Goal: Check status: Check status

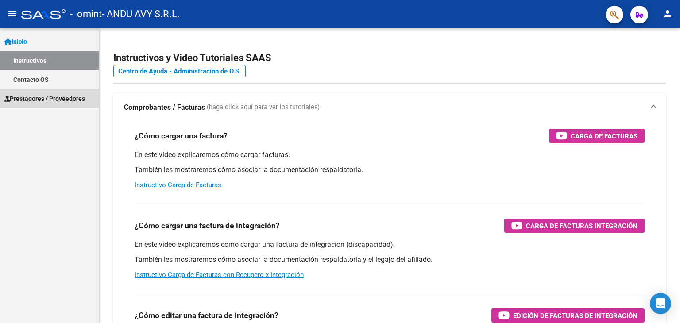
click at [55, 98] on span "Prestadores / Proveedores" at bounding box center [44, 99] width 81 height 10
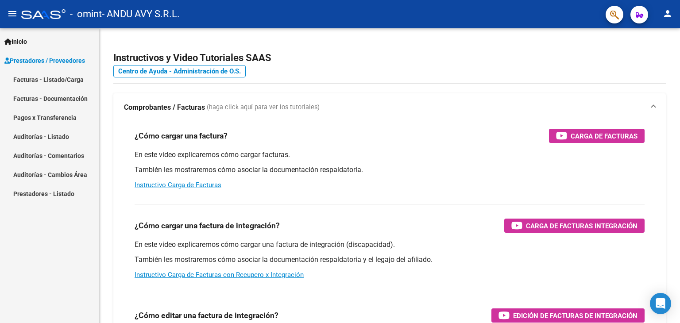
click at [55, 78] on link "Facturas - Listado/Carga" at bounding box center [49, 79] width 99 height 19
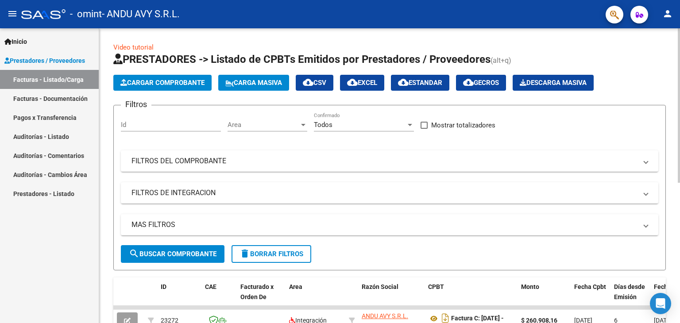
click at [675, 321] on div "Video tutorial PRESTADORES -> Listado de CPBTs Emitidos por Prestadores / Prove…" at bounding box center [389, 306] width 580 height 556
click at [676, 301] on div "Video tutorial PRESTADORES -> Listado de CPBTs Emitidos por Prestadores / Prove…" at bounding box center [389, 306] width 580 height 556
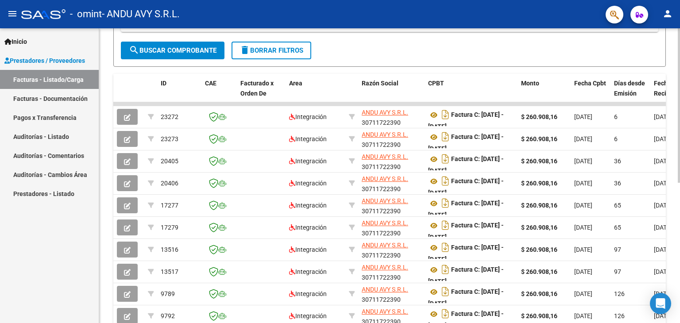
scroll to position [207, 0]
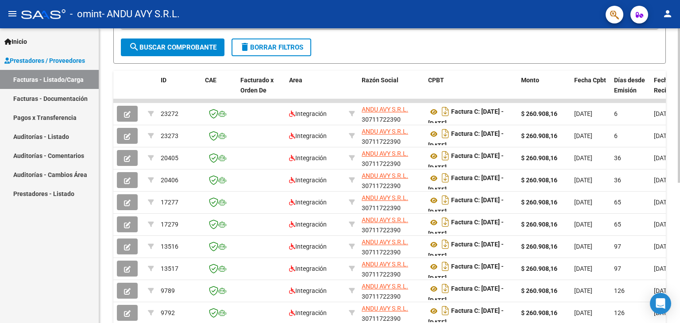
click at [679, 282] on div at bounding box center [678, 216] width 2 height 154
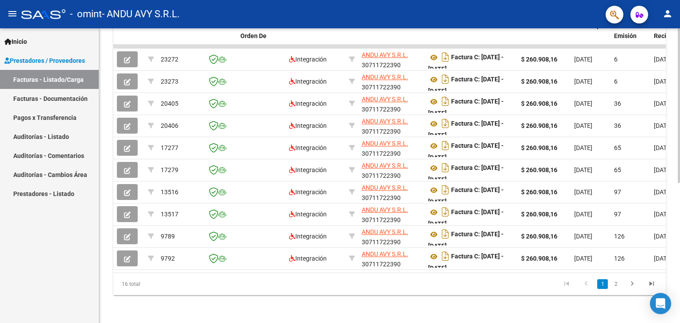
scroll to position [267, 0]
click at [676, 302] on div "Video tutorial PRESTADORES -> Listado de CPBTs Emitidos por Prestadores / Prove…" at bounding box center [390, 45] width 583 height 556
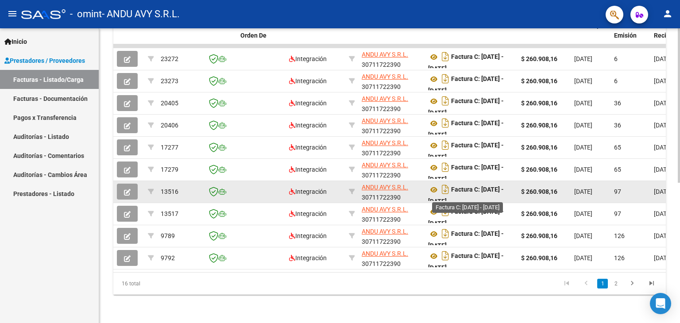
click at [472, 186] on strong "Factura C: [DATE] - [DATE]" at bounding box center [466, 195] width 76 height 19
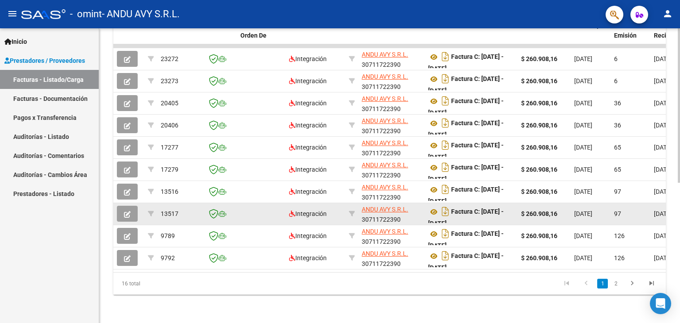
click at [536, 212] on datatable-body-cell "$ 260.908,16" at bounding box center [543, 214] width 53 height 22
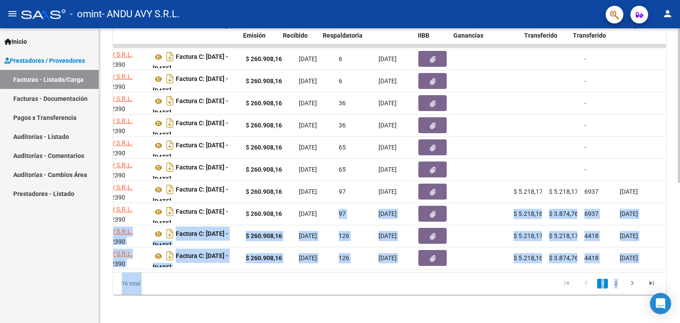
scroll to position [0, 524]
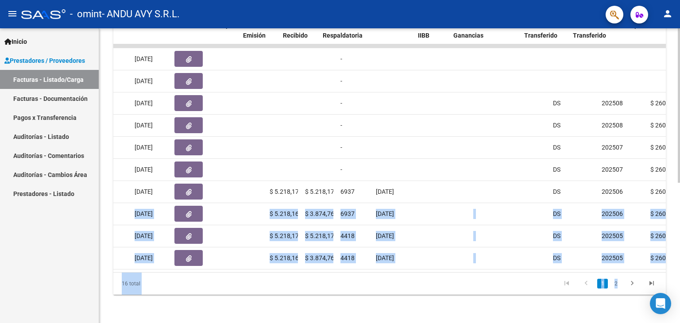
drag, startPoint x: 611, startPoint y: 204, endPoint x: 677, endPoint y: 204, distance: 66.4
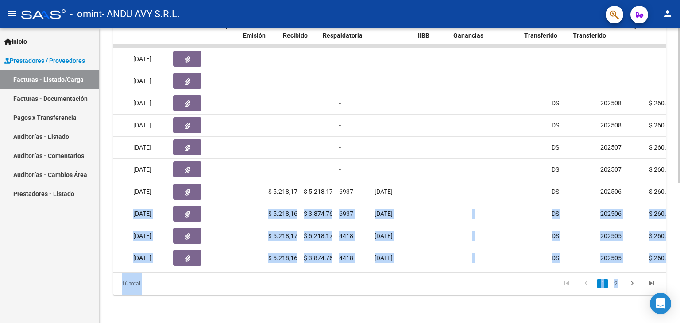
click at [677, 204] on div "Video tutorial PRESTADORES -> Listado de CPBTs Emitidos por Prestadores / Prove…" at bounding box center [390, 45] width 583 height 556
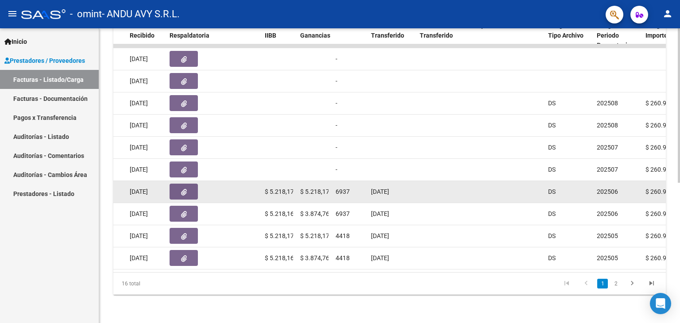
click at [427, 195] on datatable-body-cell at bounding box center [440, 192] width 49 height 22
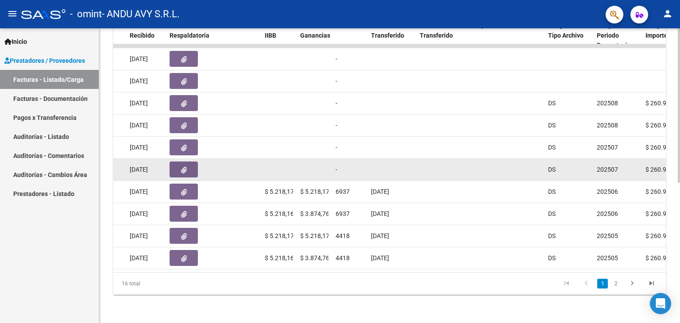
click at [384, 163] on datatable-body-cell at bounding box center [391, 170] width 49 height 22
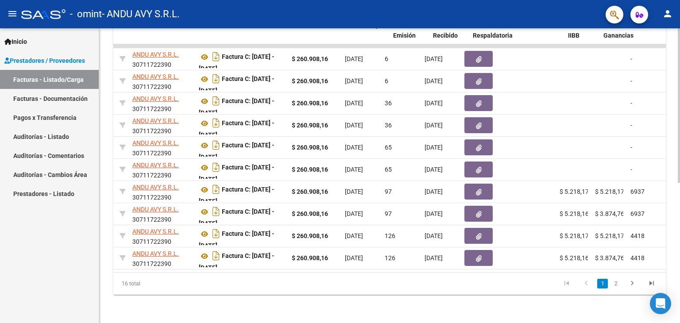
scroll to position [0, 221]
